Goal: Contribute content: Contribute content

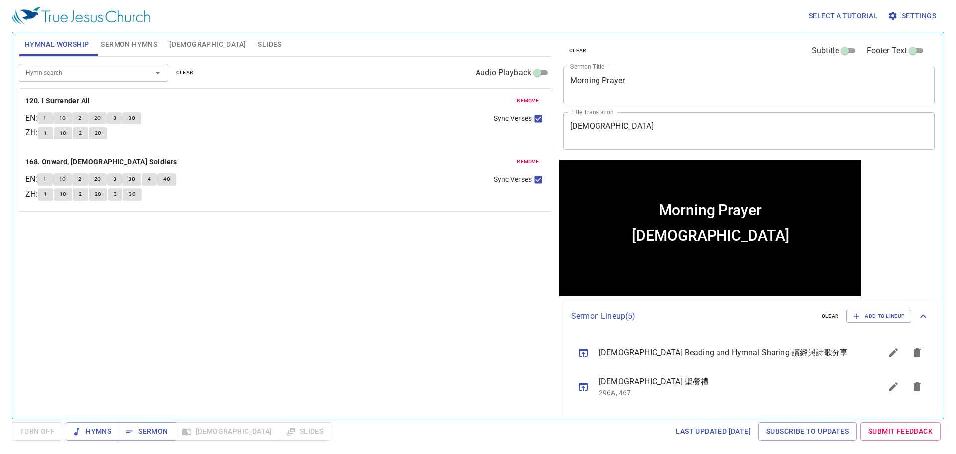
click at [701, 81] on textarea "Morning Prayer" at bounding box center [749, 85] width 358 height 19
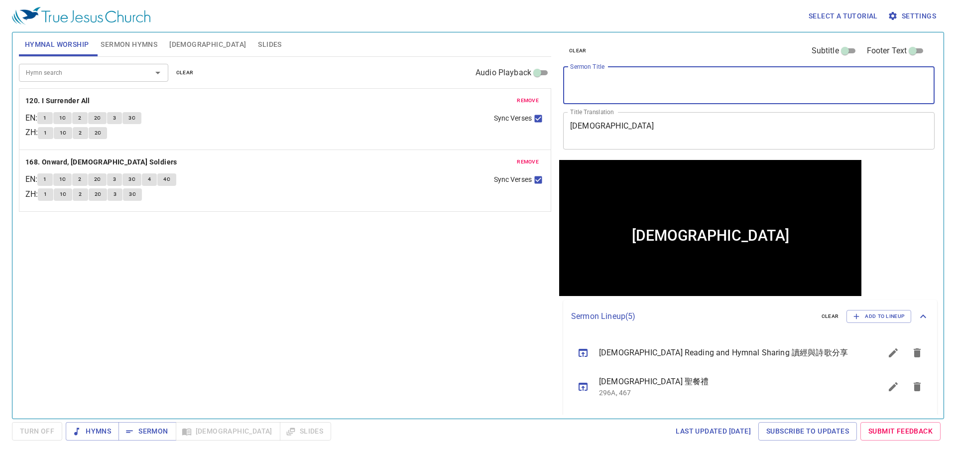
click at [642, 129] on textarea "早祷会" at bounding box center [749, 130] width 358 height 19
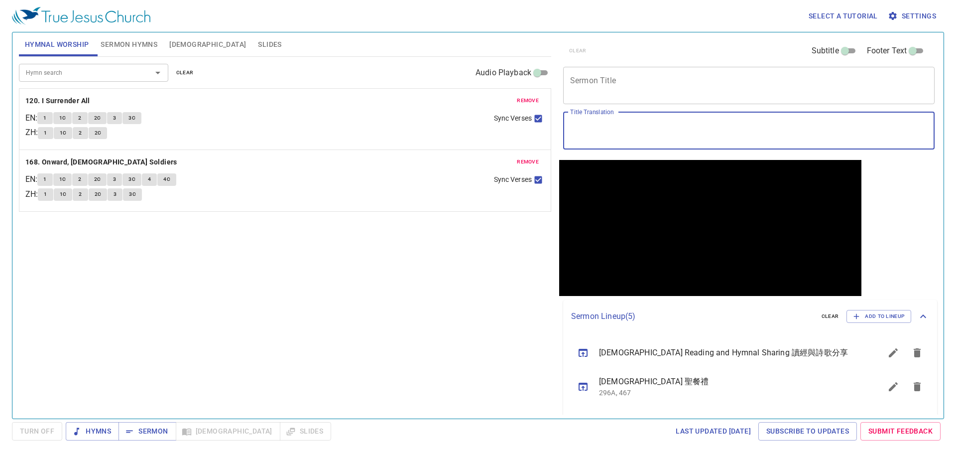
click at [118, 49] on span "Sermon Hymns" at bounding box center [129, 44] width 57 height 12
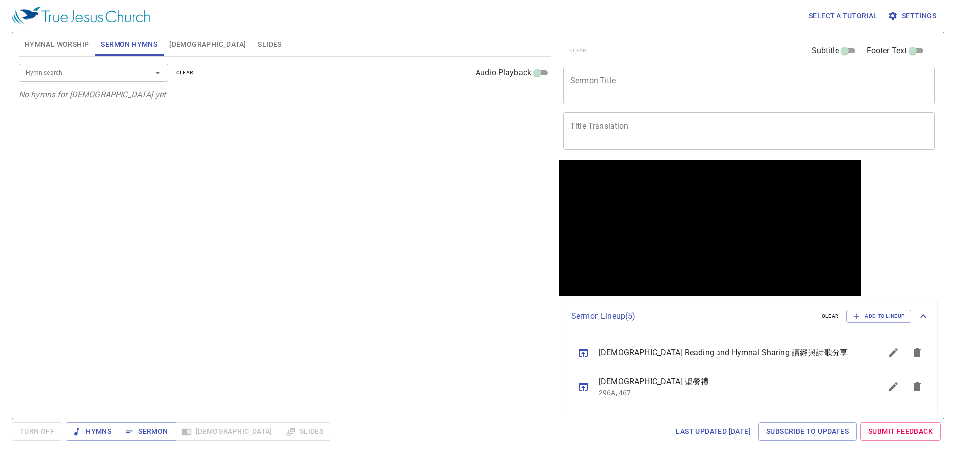
click at [65, 43] on span "Hymnal Worship" at bounding box center [57, 44] width 64 height 12
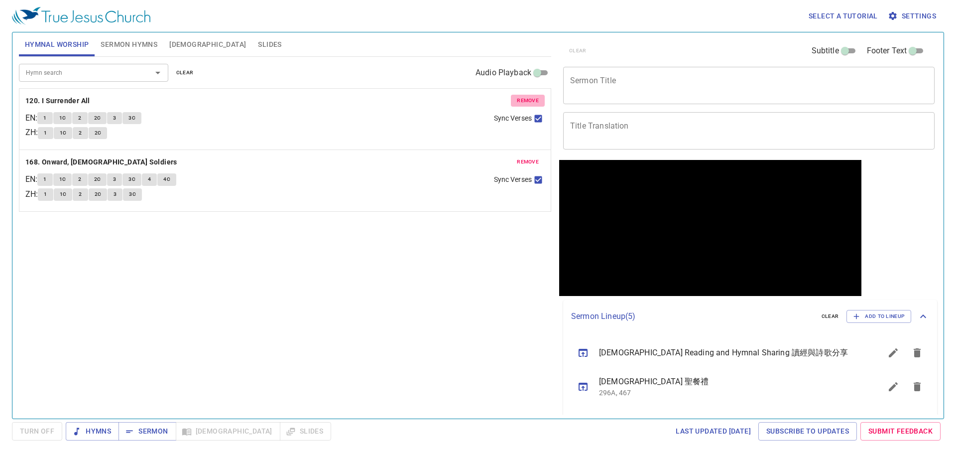
click at [536, 101] on span "remove" at bounding box center [528, 100] width 22 height 9
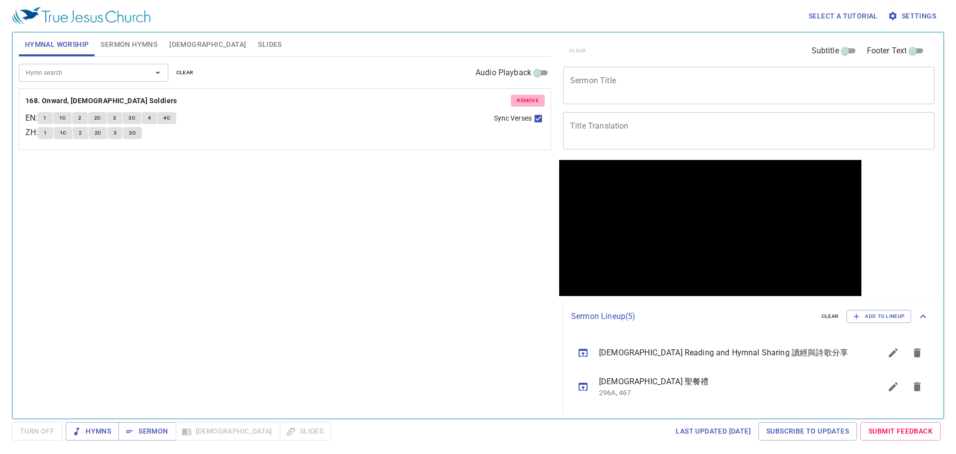
click at [536, 101] on span "remove" at bounding box center [528, 100] width 22 height 9
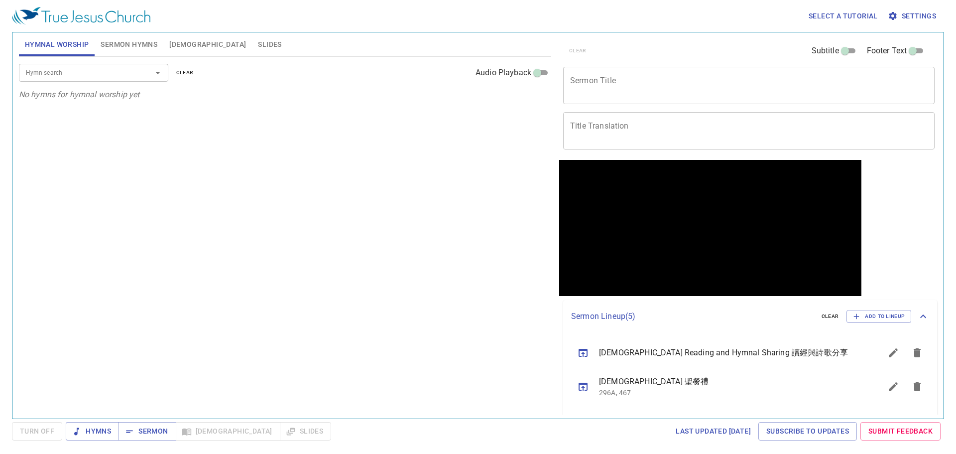
click at [614, 67] on div "x Sermon Title" at bounding box center [748, 85] width 371 height 37
click at [334, 199] on div "Hymn search Hymn search clear Audio Playback No hymns for hymnal worship yet" at bounding box center [285, 233] width 532 height 353
click at [122, 53] on button "Sermon Hymns" at bounding box center [129, 44] width 69 height 24
click at [77, 43] on span "Hymnal Worship" at bounding box center [57, 44] width 64 height 12
click at [122, 39] on span "Sermon Hymns" at bounding box center [129, 44] width 57 height 12
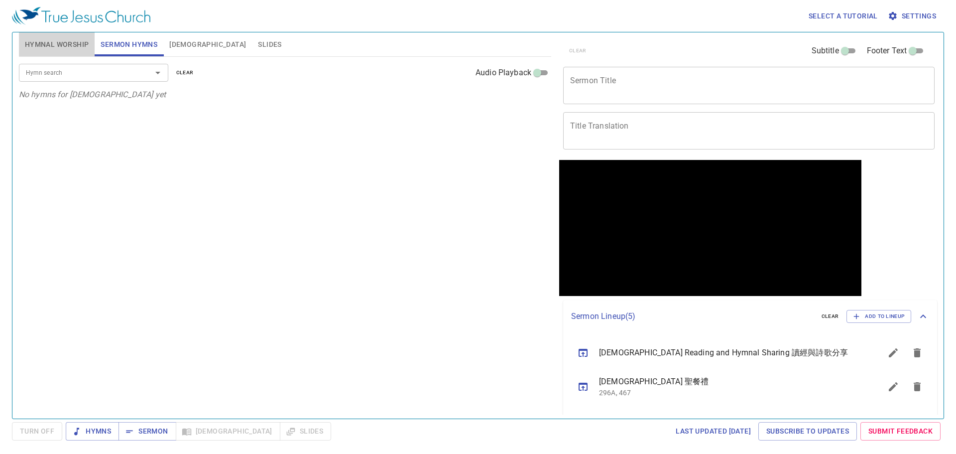
click at [80, 47] on span "Hymnal Worship" at bounding box center [57, 44] width 64 height 12
click at [131, 70] on input "Hymn search" at bounding box center [79, 72] width 114 height 11
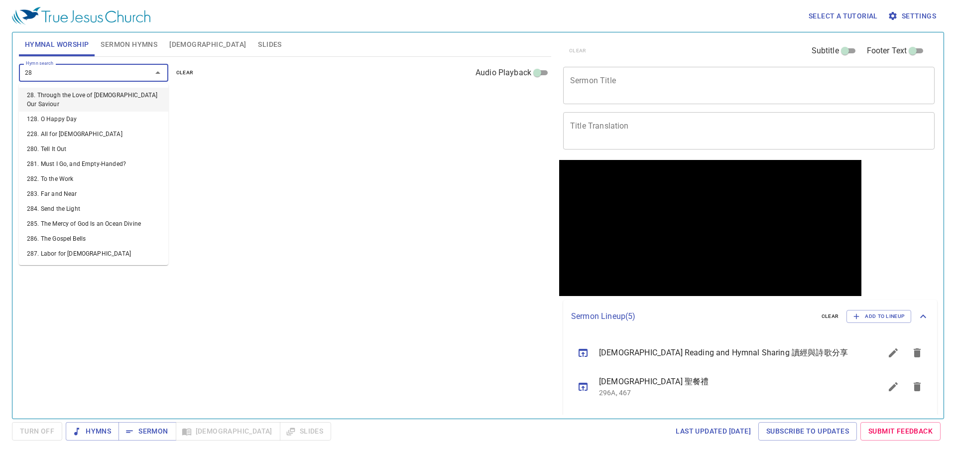
type input "280"
type input "286"
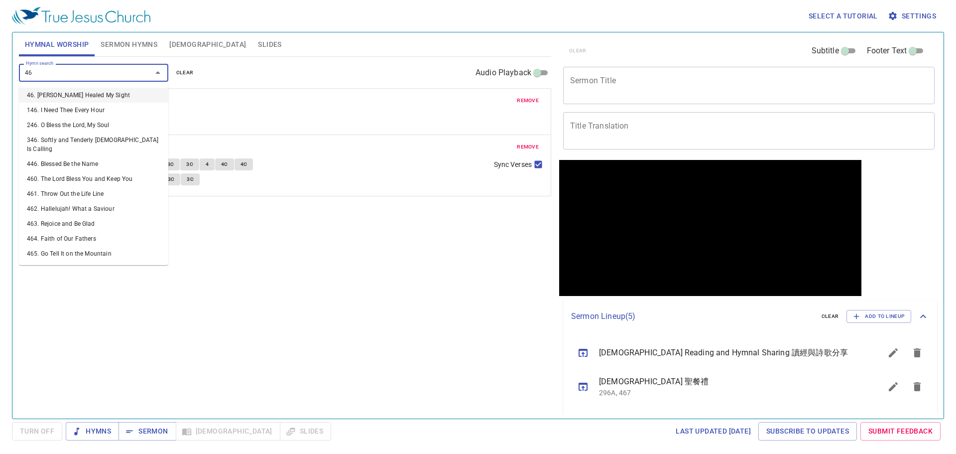
type input "465"
type input "2"
type input "500"
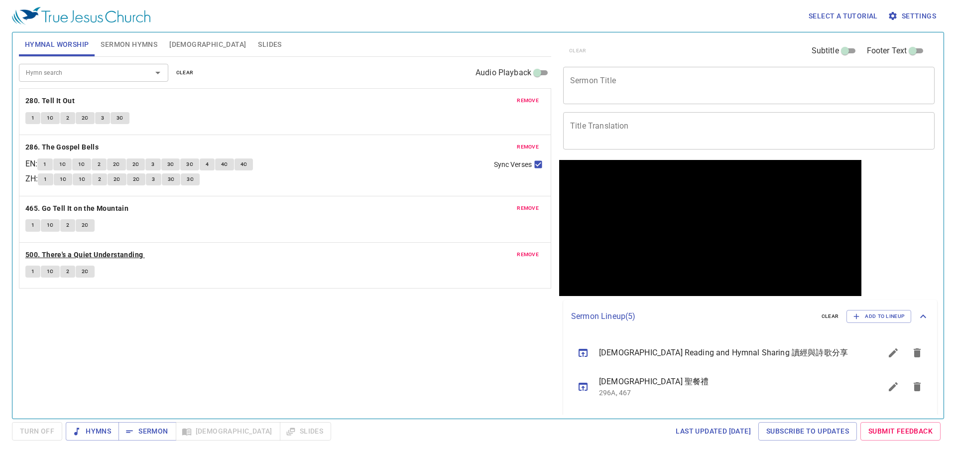
drag, startPoint x: 209, startPoint y: 341, endPoint x: 109, endPoint y: 253, distance: 133.1
click at [208, 332] on div "Hymn search Hymn search clear Audio Playback remove 280. Tell It Out 1 1C 2 2C …" at bounding box center [285, 233] width 532 height 353
click at [147, 37] on button "Sermon Hymns" at bounding box center [129, 44] width 69 height 24
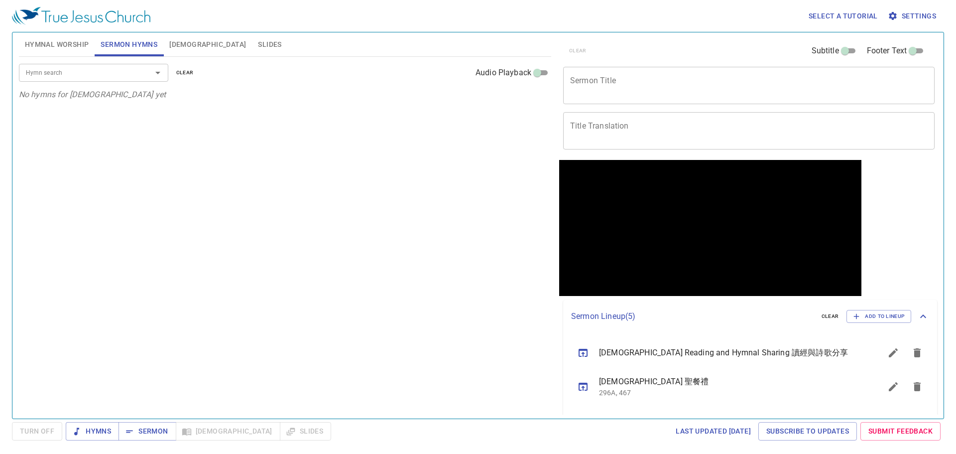
click at [110, 78] on input "Hymn search" at bounding box center [79, 72] width 114 height 11
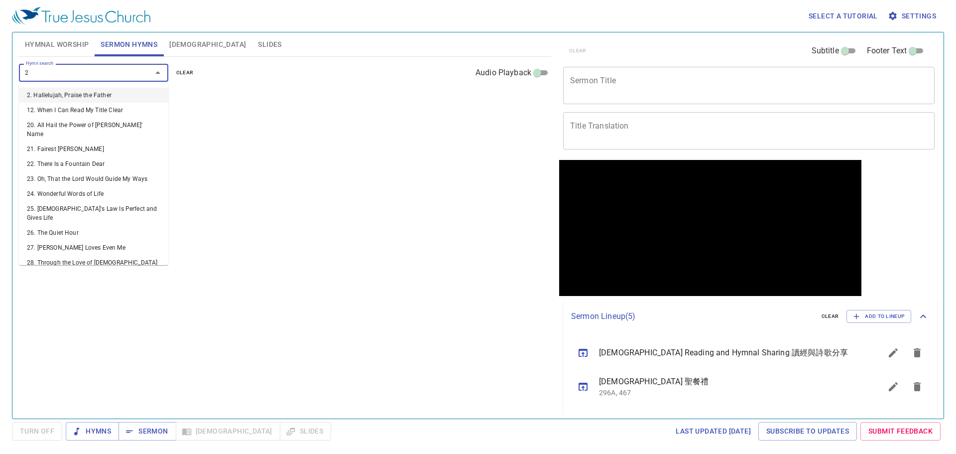
type input "24"
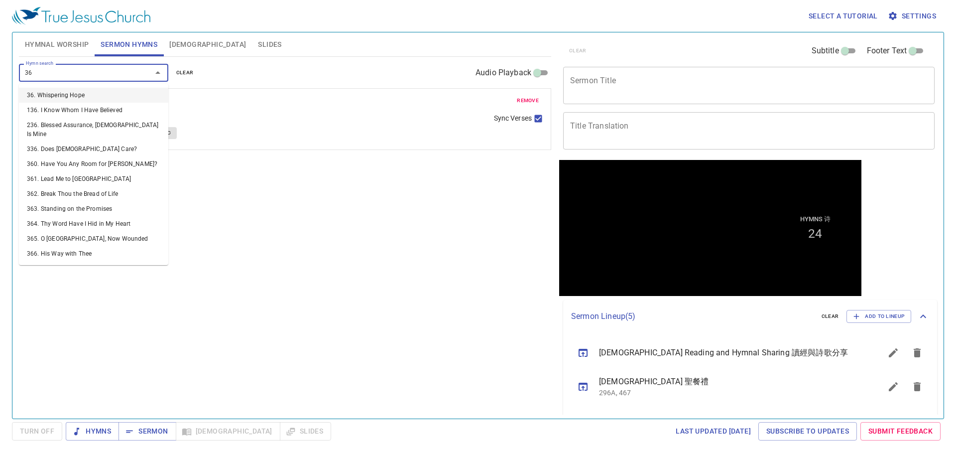
type input "364"
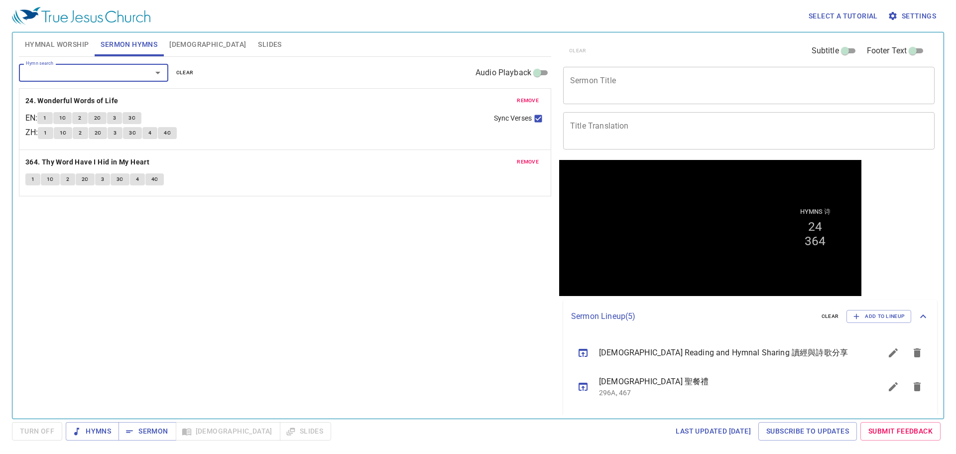
click at [589, 87] on textarea "Sermon Title" at bounding box center [749, 85] width 358 height 19
paste textarea "Introduction to the Wisdom Books"
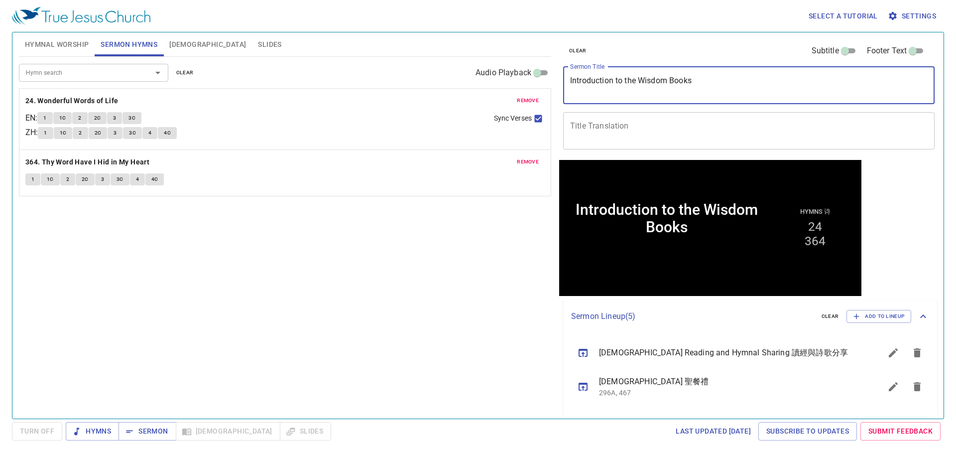
type textarea "Introduction to the Wisdom Books"
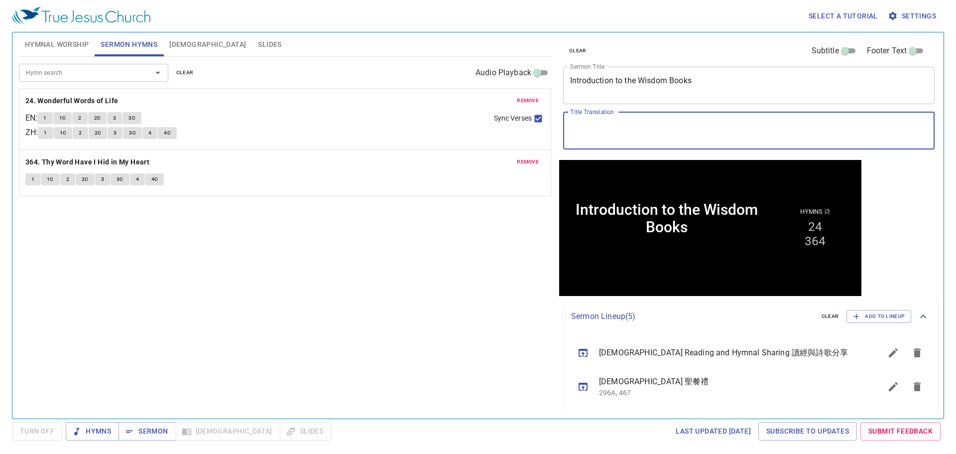
click at [661, 134] on textarea "Title Translation" at bounding box center [749, 130] width 358 height 19
paste textarea "智慧書導讀"
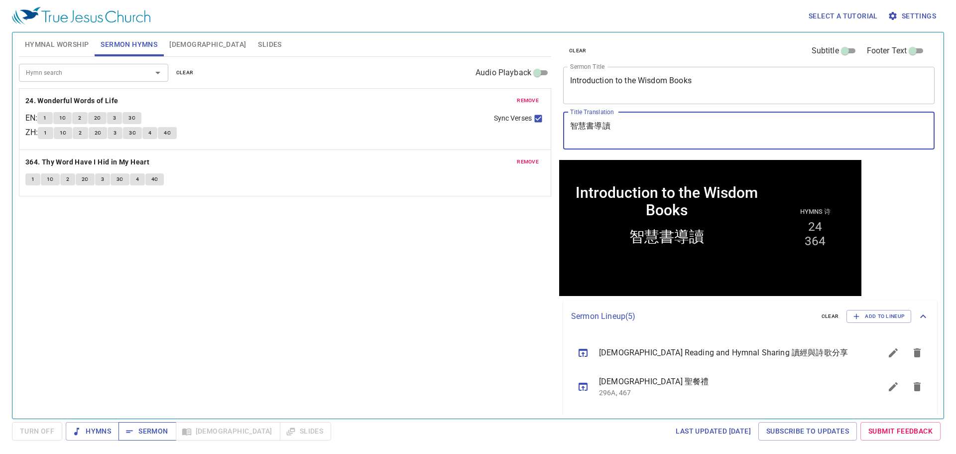
type textarea "智慧書導讀"
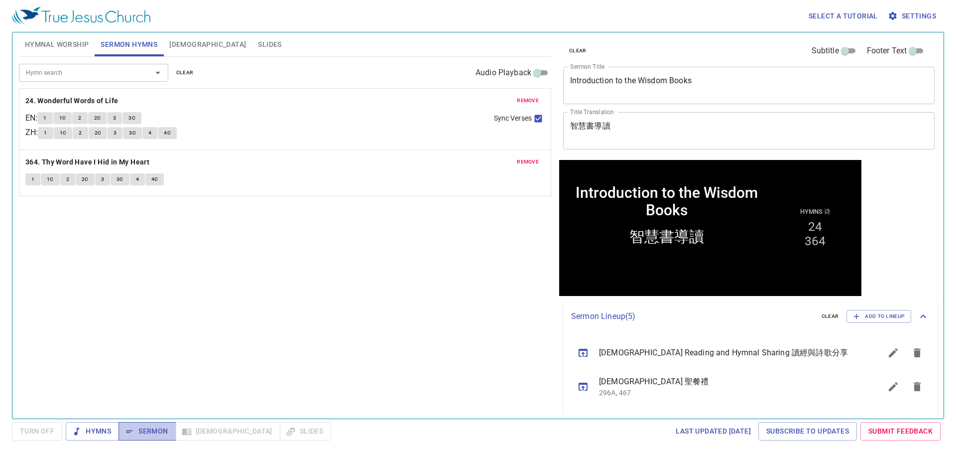
click at [154, 428] on span "Sermon" at bounding box center [146, 431] width 41 height 12
click at [52, 44] on span "Hymnal Worship" at bounding box center [57, 44] width 64 height 12
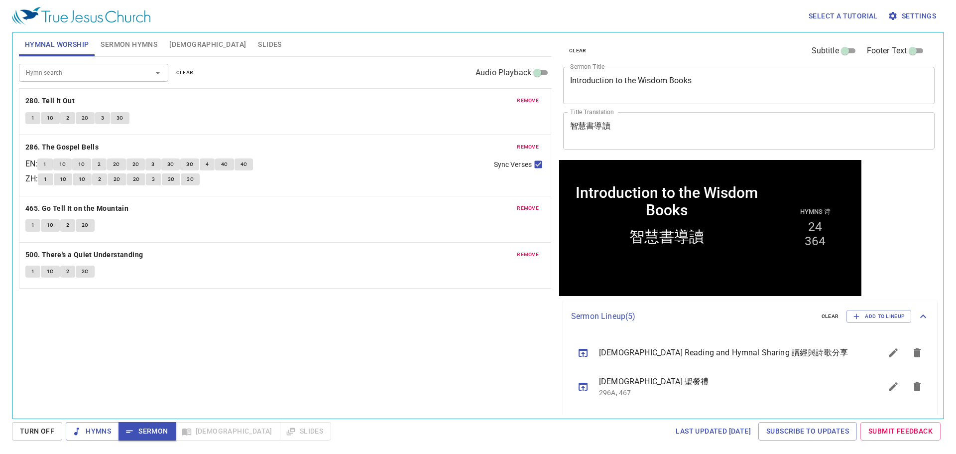
click at [200, 357] on div "Hymn search Hymn search clear Audio Playback remove 280. Tell It Out 1 1C 2 2C …" at bounding box center [285, 233] width 532 height 353
click at [140, 42] on span "Sermon Hymns" at bounding box center [129, 44] width 57 height 12
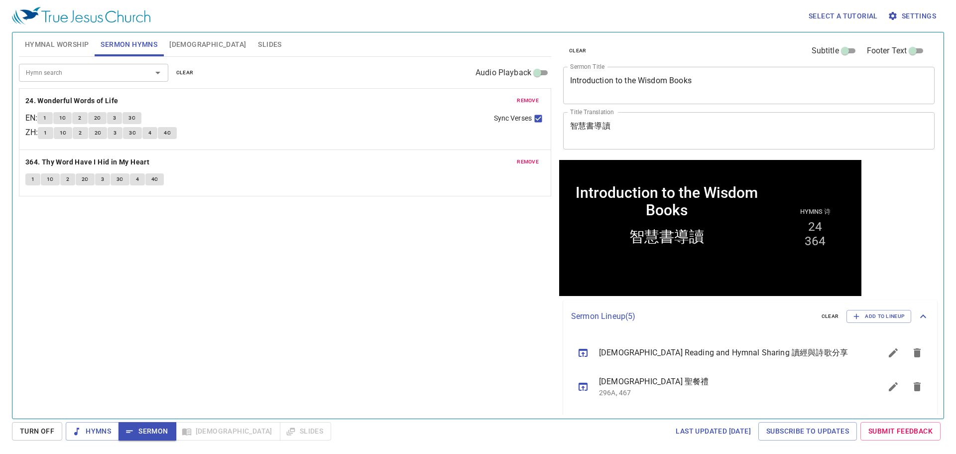
click at [289, 313] on div "Hymn search Hymn search clear Audio Playback remove 24. Wonderful Words of Life…" at bounding box center [285, 233] width 532 height 353
click at [75, 37] on button "Hymnal Worship" at bounding box center [57, 44] width 76 height 24
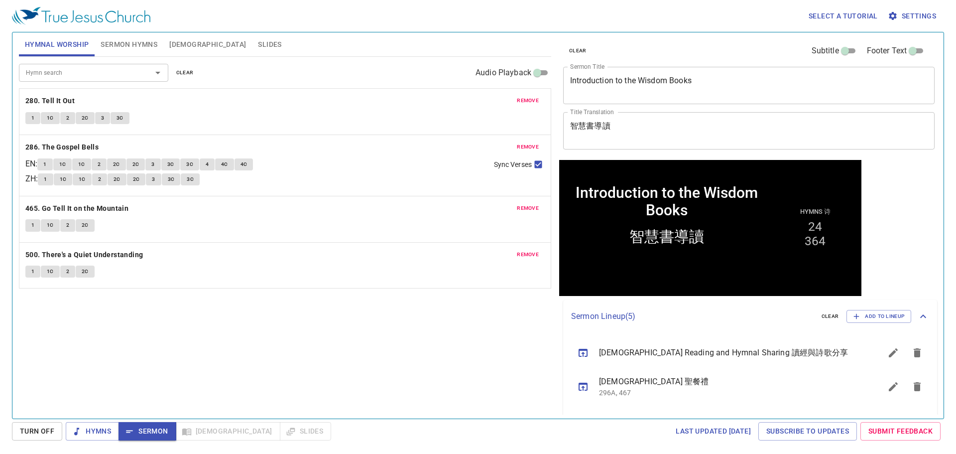
click at [32, 117] on span "1" at bounding box center [32, 118] width 3 height 9
click at [368, 315] on div "Hymn search Hymn search clear Audio Playback remove 280. Tell It Out 1 1C 2 2C …" at bounding box center [285, 233] width 532 height 353
click at [51, 160] on button "1" at bounding box center [44, 164] width 15 height 12
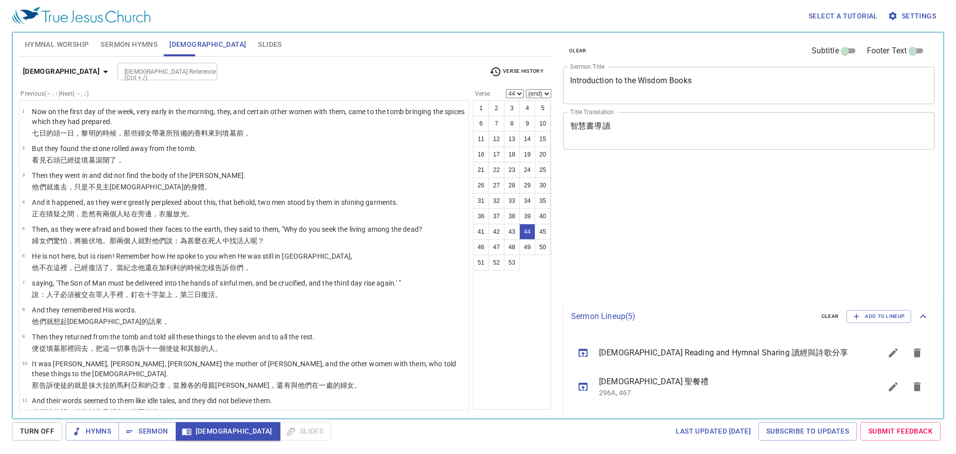
select select "44"
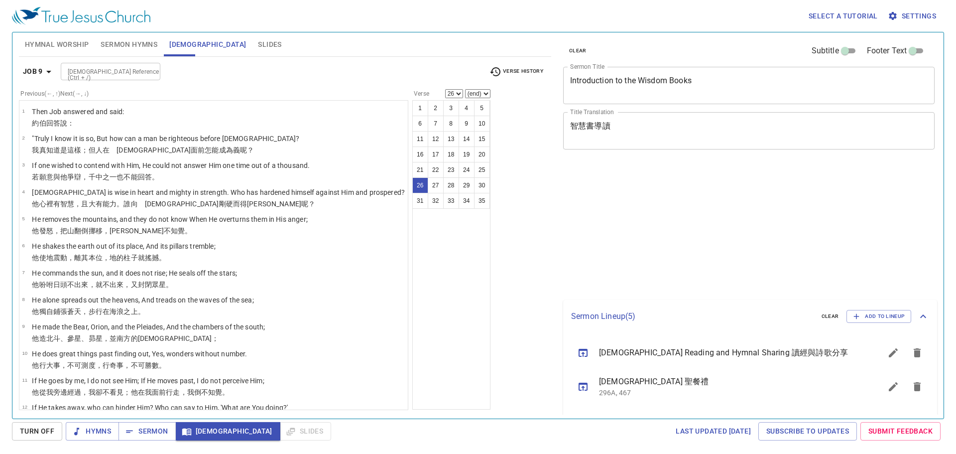
select select "26"
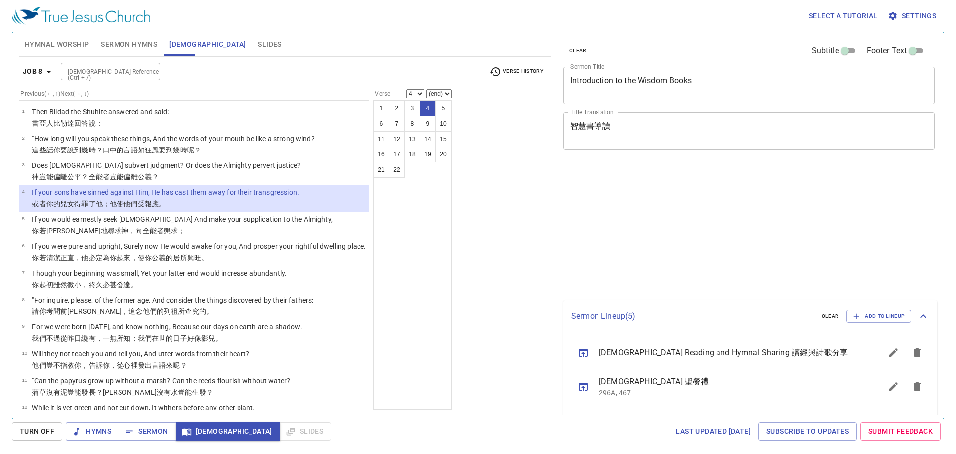
select select "4"
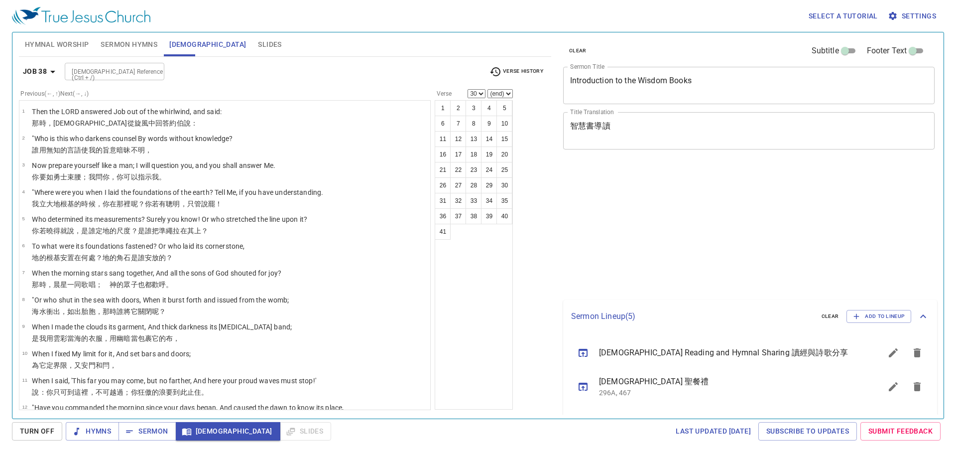
select select "30"
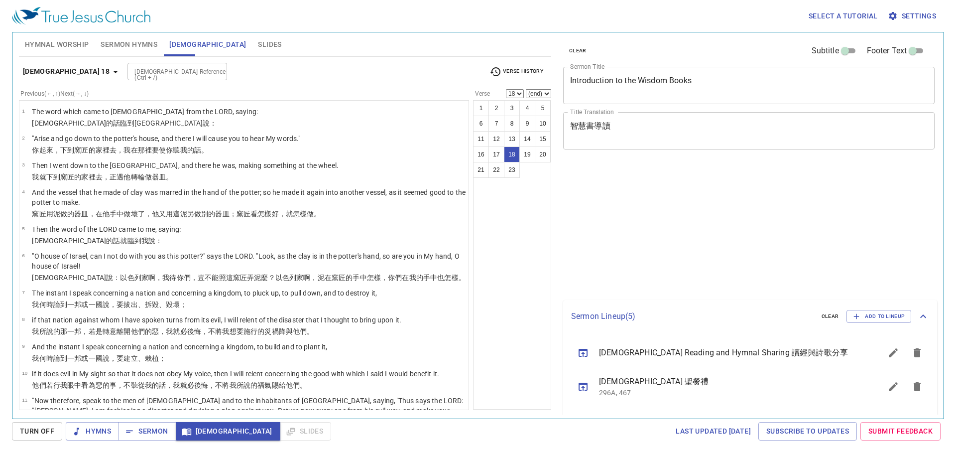
select select "18"
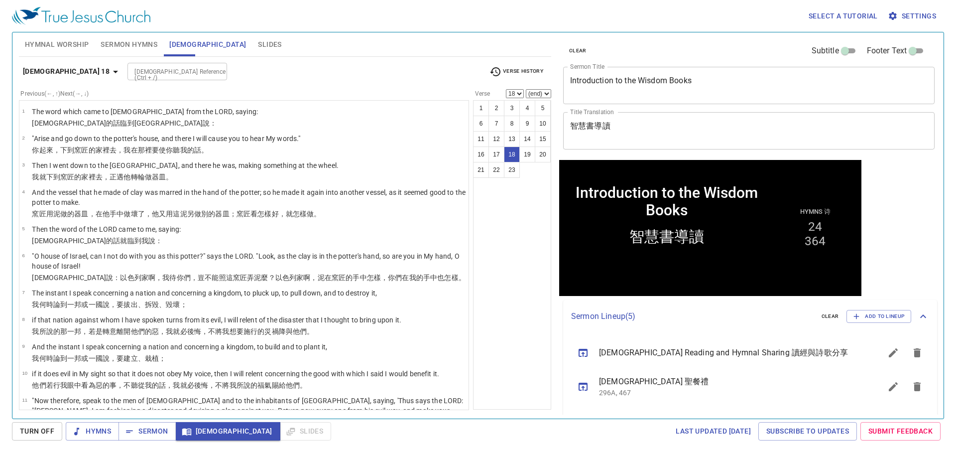
scroll to position [400, 0]
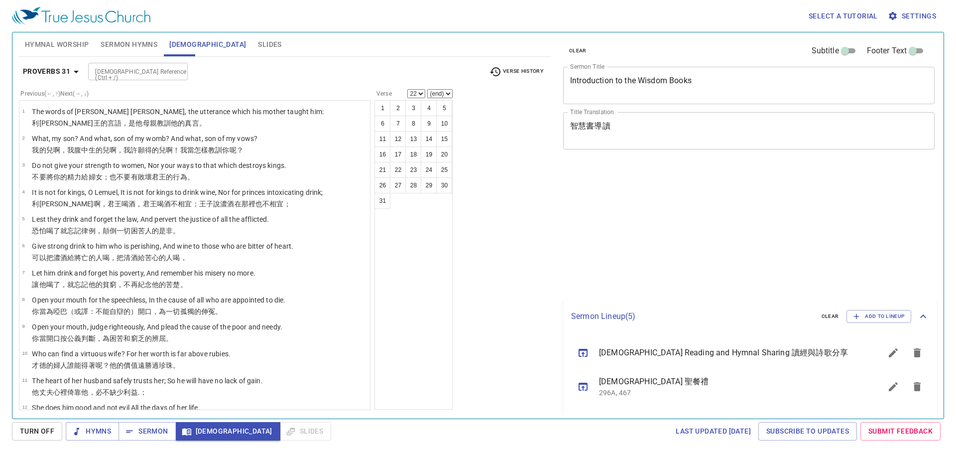
select select "22"
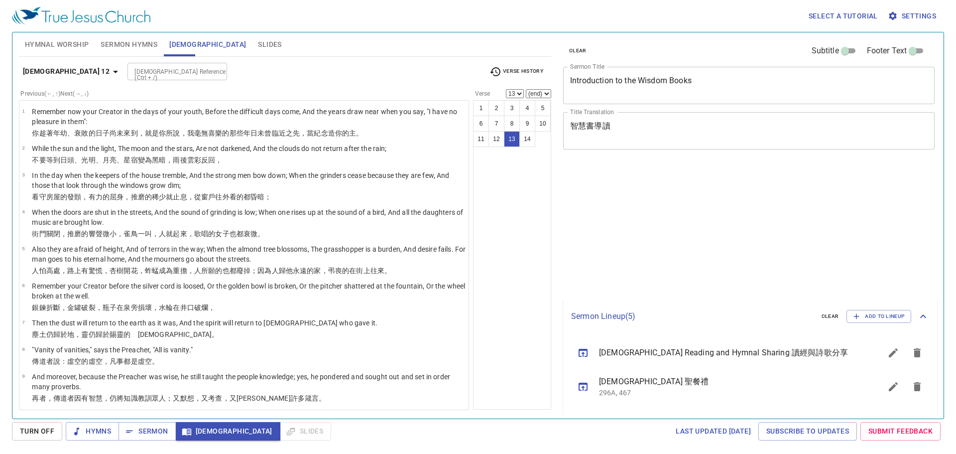
select select "13"
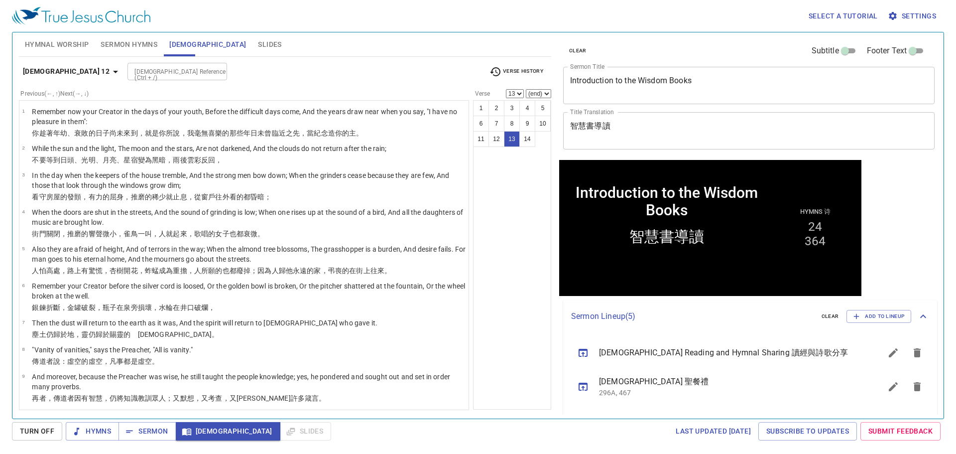
scroll to position [135, 0]
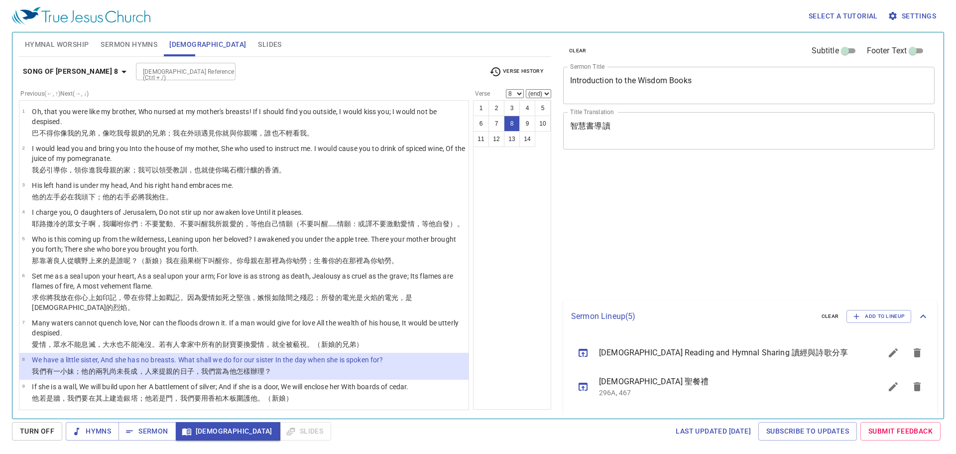
select select "8"
